Goal: Task Accomplishment & Management: Manage account settings

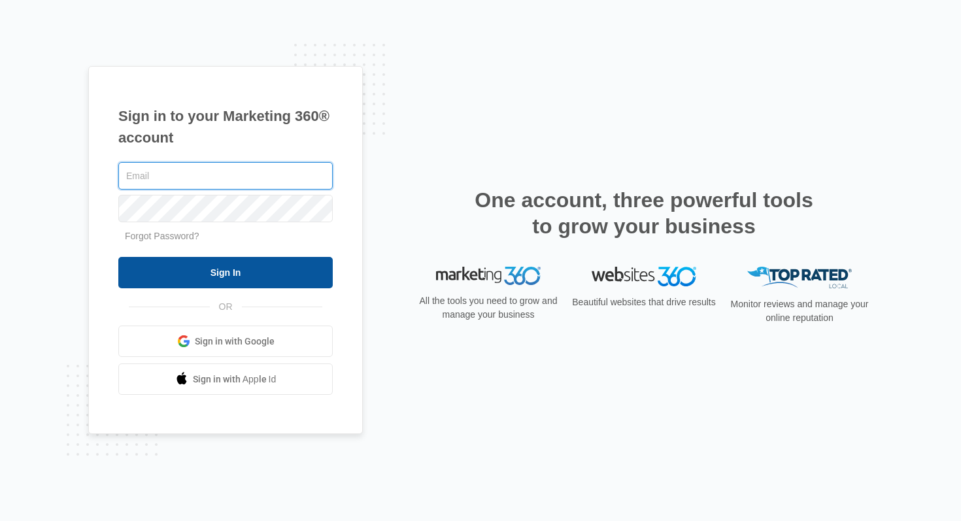
type input "[EMAIL_ADDRESS][DOMAIN_NAME]"
click at [222, 269] on input "Sign In" at bounding box center [225, 272] width 214 height 31
